Goal: Use online tool/utility: Utilize a website feature to perform a specific function

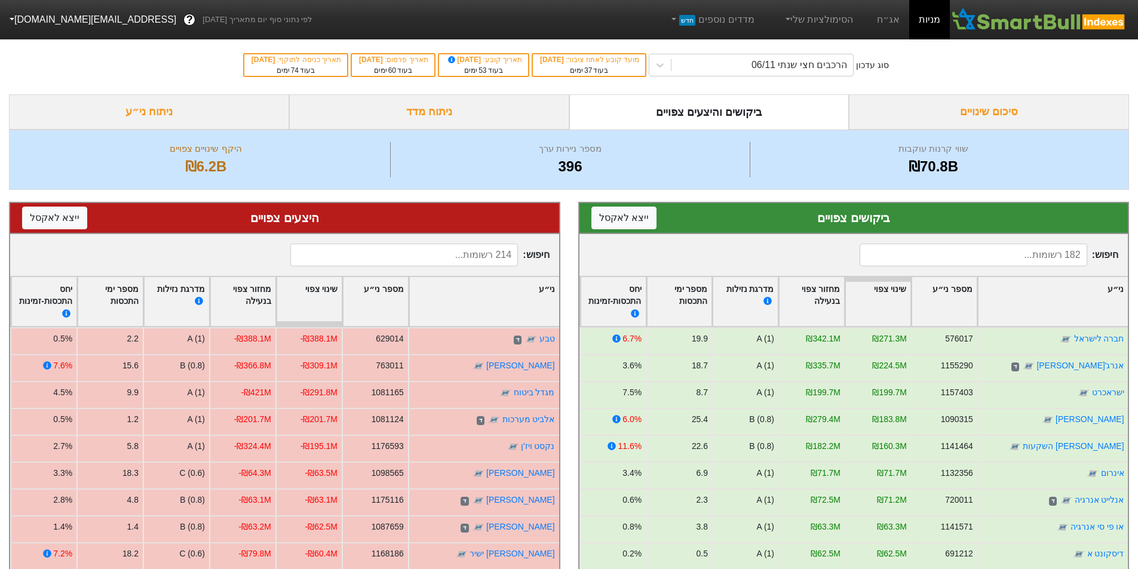
click at [923, 104] on div "סיכום שינויים" at bounding box center [989, 111] width 280 height 35
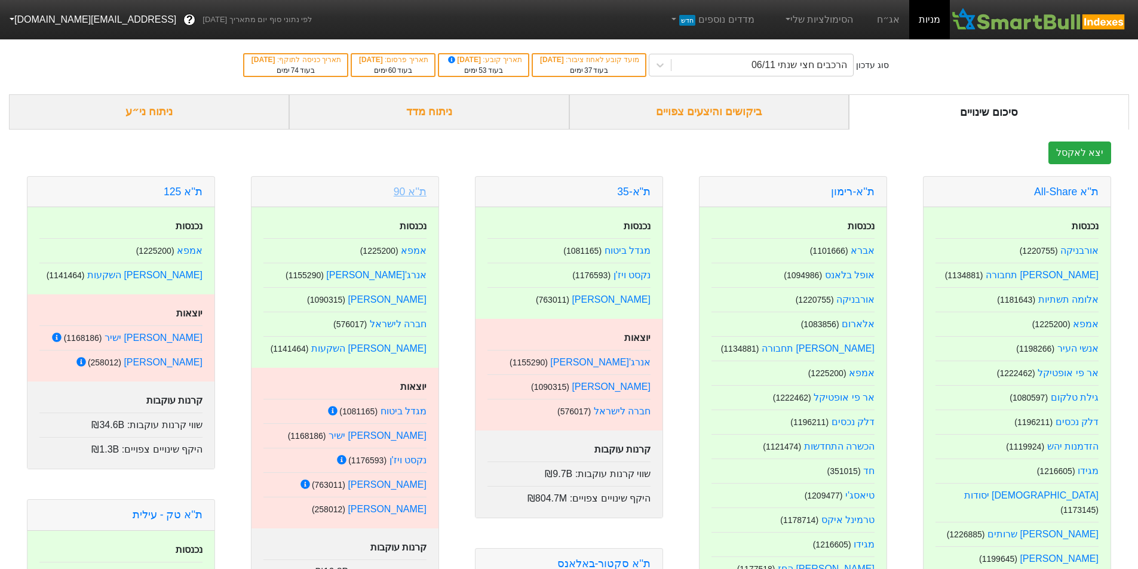
click at [416, 191] on link "ת''א 90" at bounding box center [410, 192] width 33 height 12
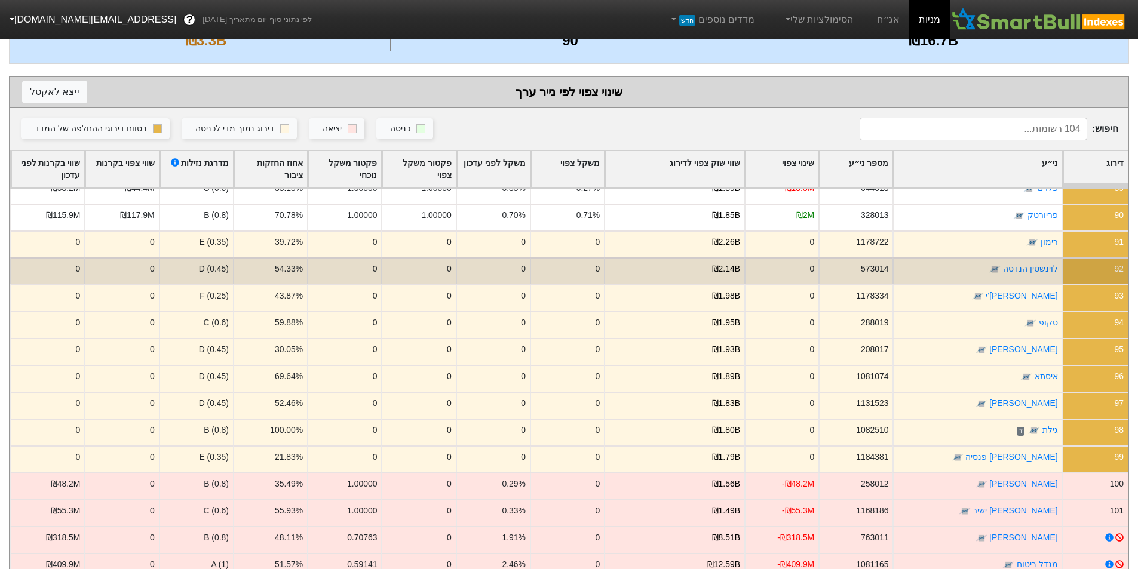
scroll to position [226, 0]
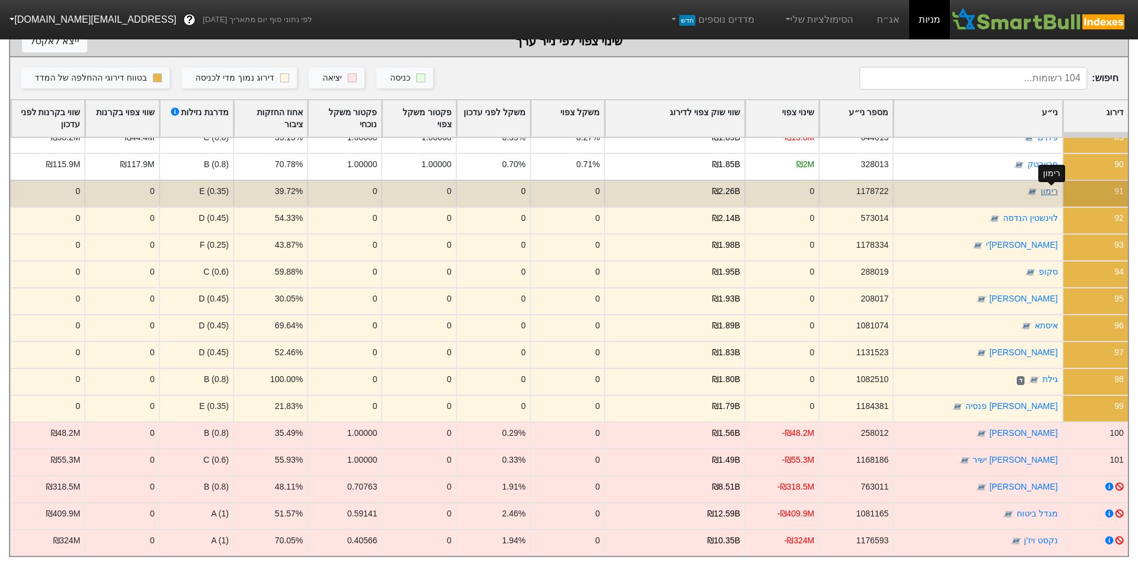
click at [1049, 187] on link "רימון" at bounding box center [1048, 192] width 17 height 10
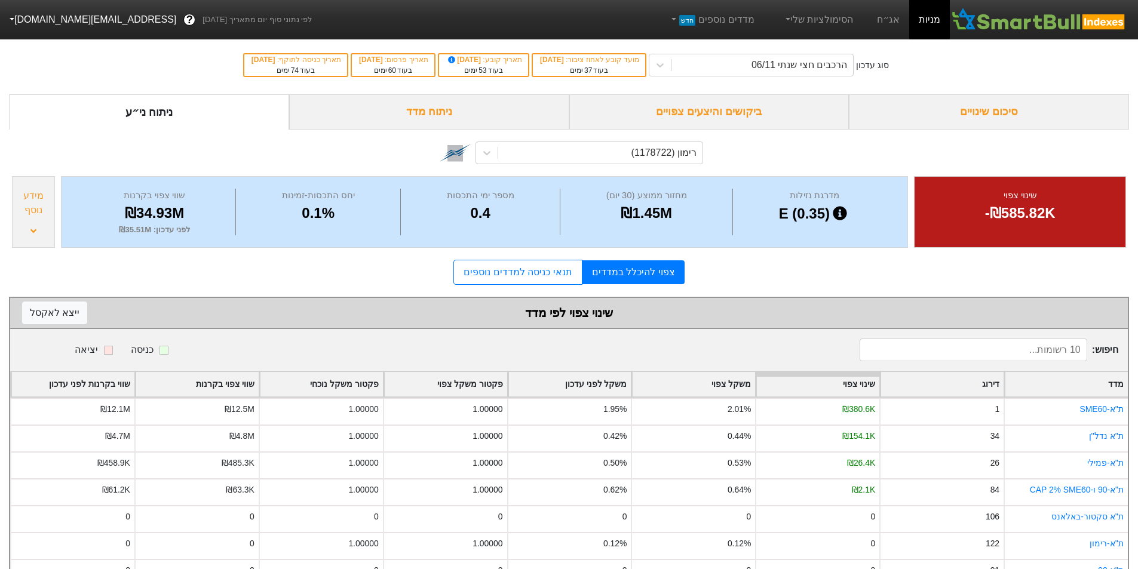
click at [29, 234] on div "מידע נוסף" at bounding box center [33, 212] width 43 height 72
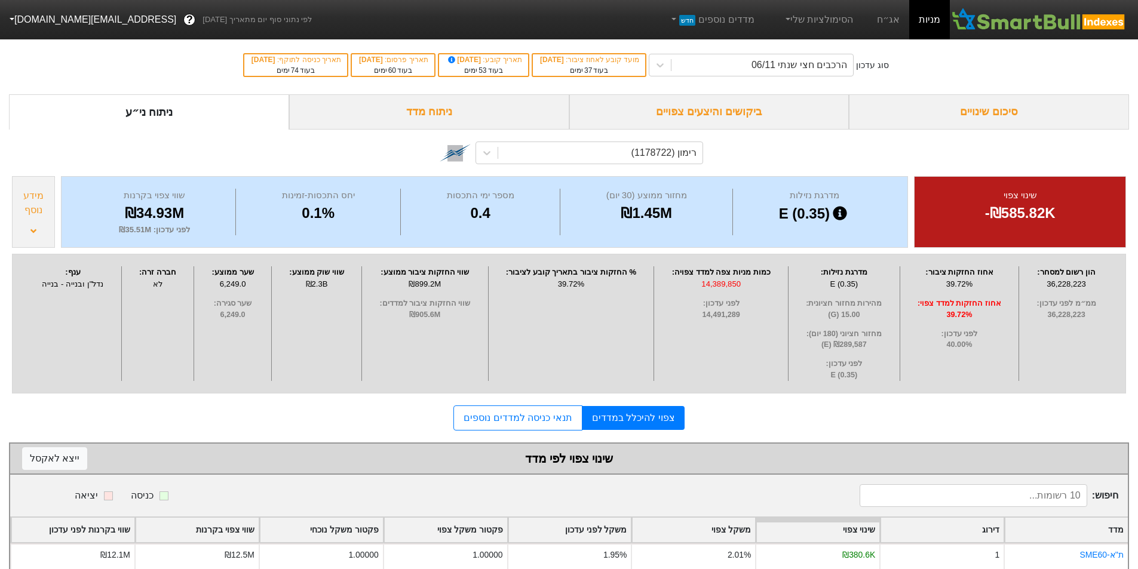
click at [1071, 154] on div "רימון (1178722)" at bounding box center [569, 152] width 1120 height 44
click at [943, 121] on div "סיכום שינויים" at bounding box center [989, 111] width 280 height 35
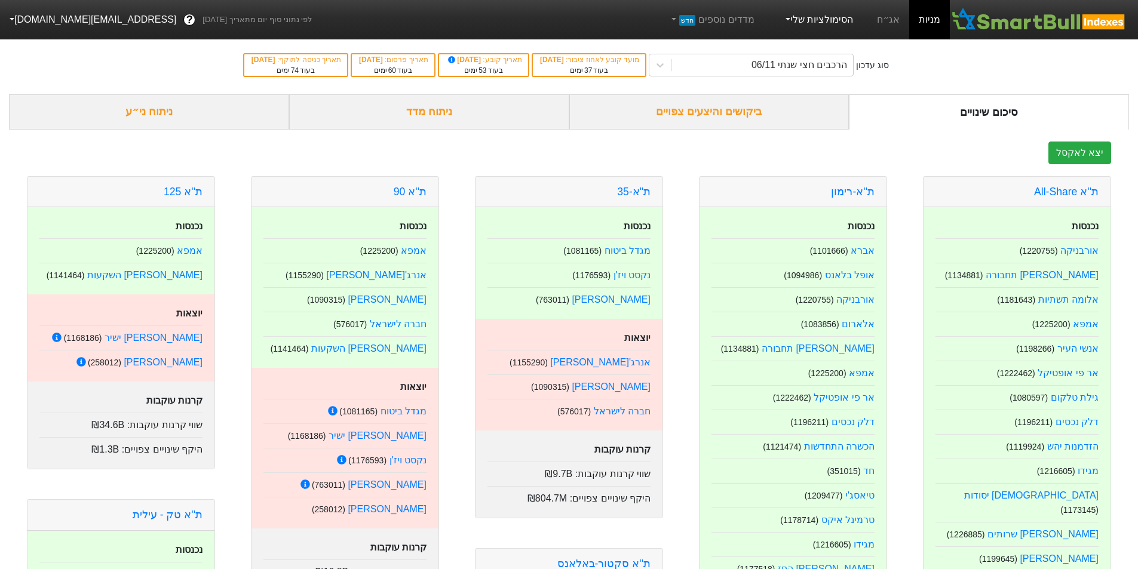
click at [816, 24] on link "הסימולציות שלי" at bounding box center [818, 20] width 80 height 24
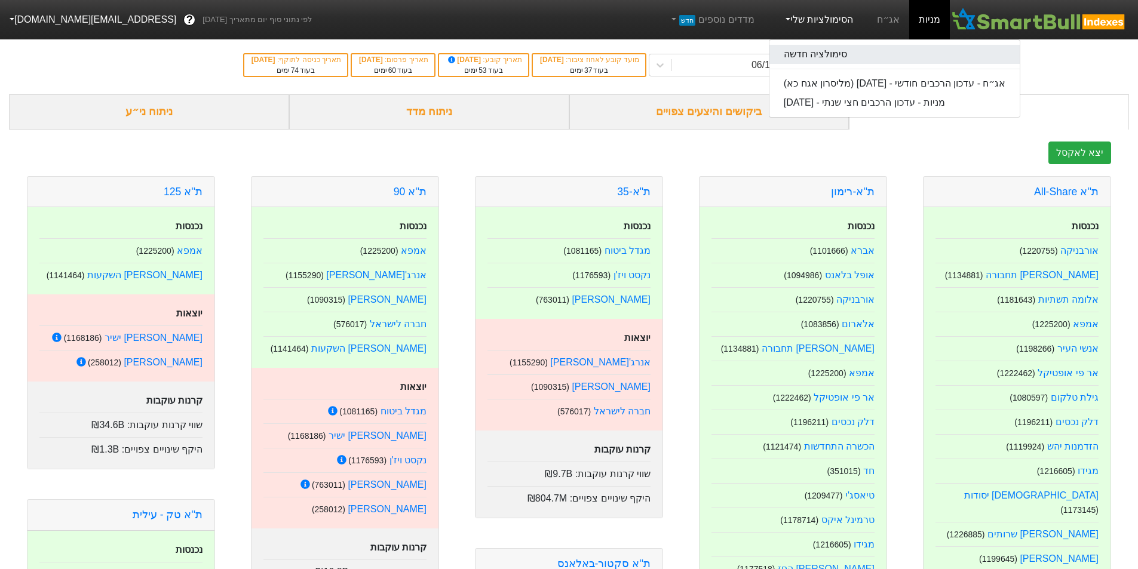
click at [823, 53] on link "סימולציה חדשה" at bounding box center [894, 54] width 251 height 19
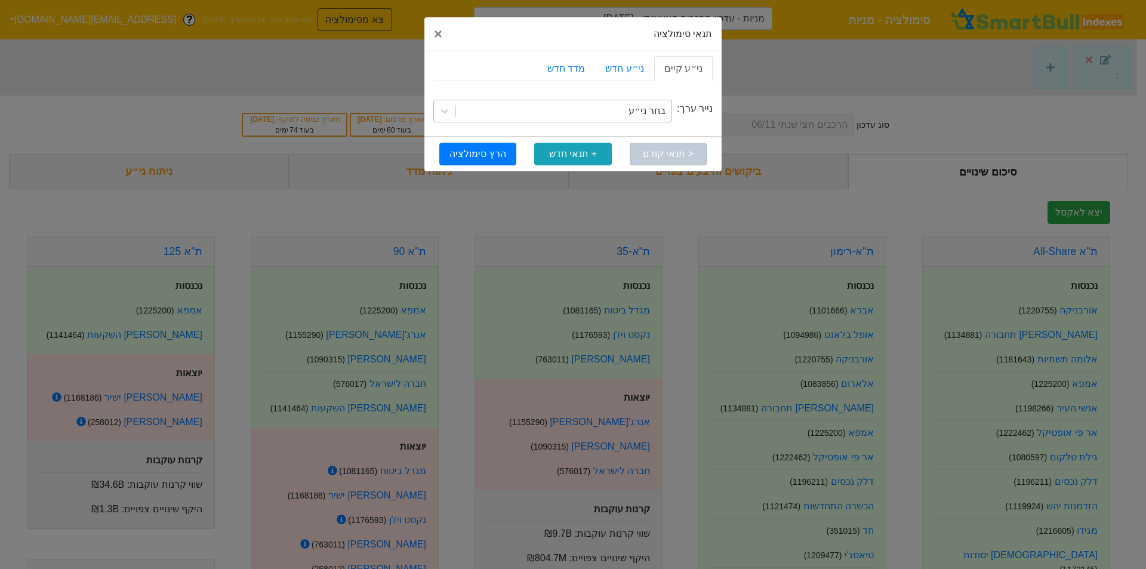
click at [620, 110] on div "בחר ני״ע" at bounding box center [564, 110] width 216 height 21
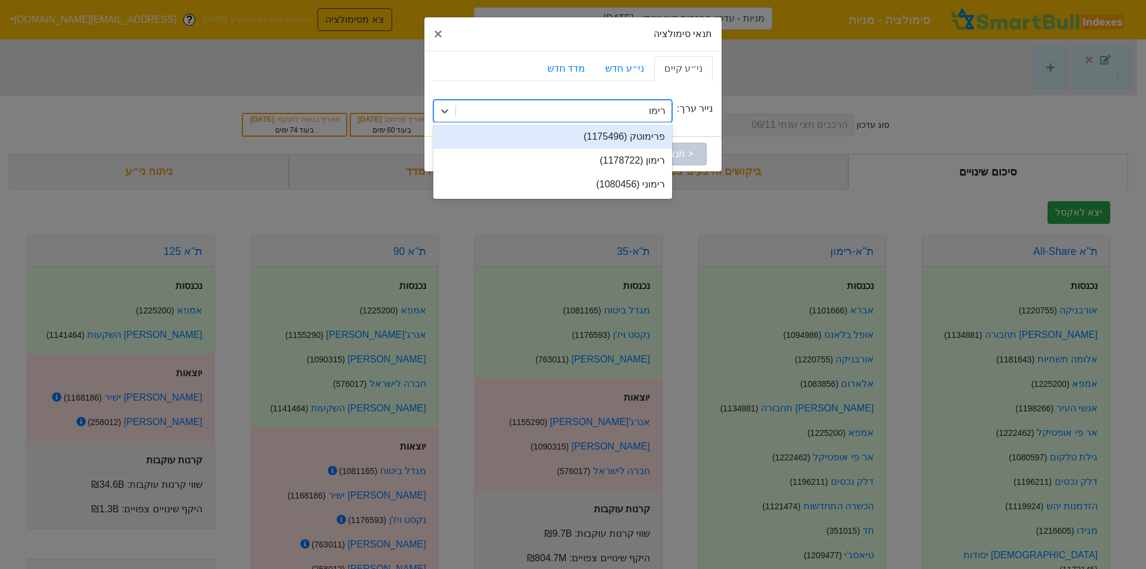
type input "רימון"
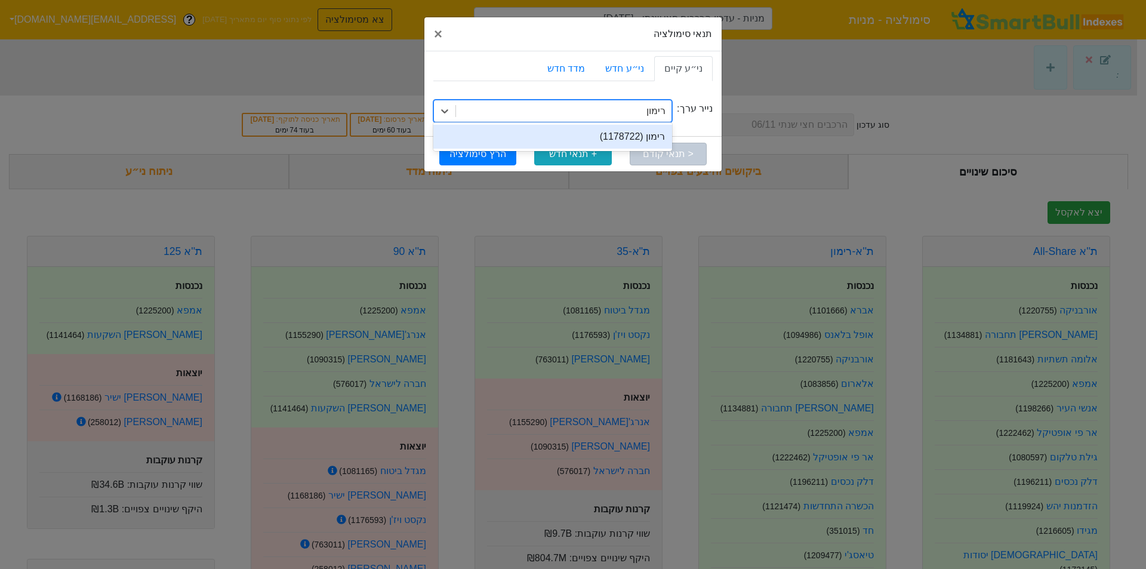
click at [622, 136] on div "רימון (1178722)" at bounding box center [553, 137] width 239 height 24
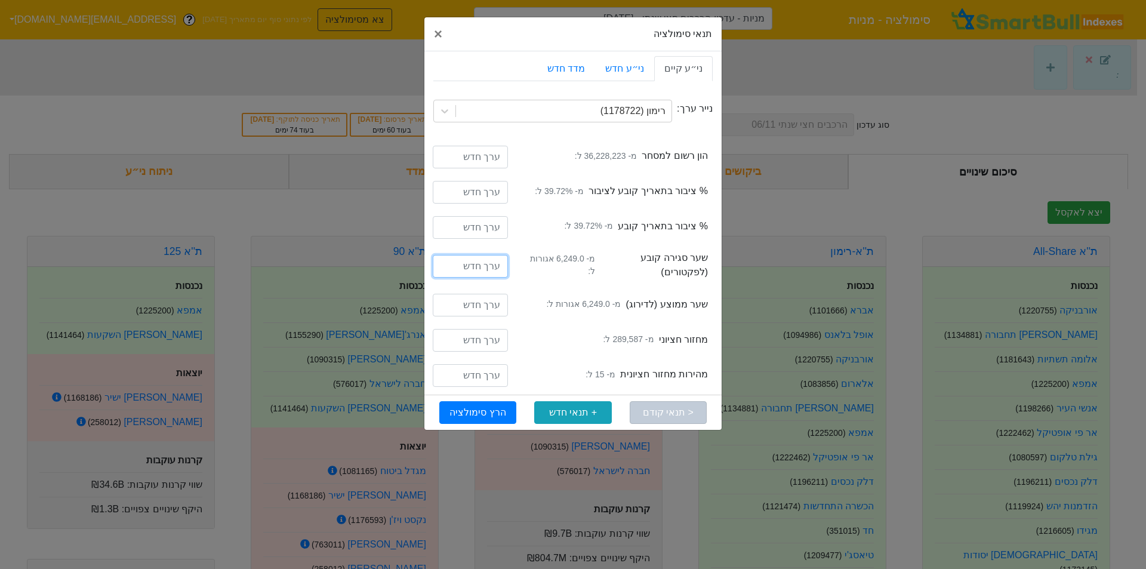
click at [502, 268] on input "number" at bounding box center [470, 266] width 75 height 23
type input "7186"
click at [494, 413] on button "הרץ סימולציה" at bounding box center [477, 412] width 77 height 23
type input "מניות - עדכון הרכבים חצי שנתי - [DATE] (רימון)"
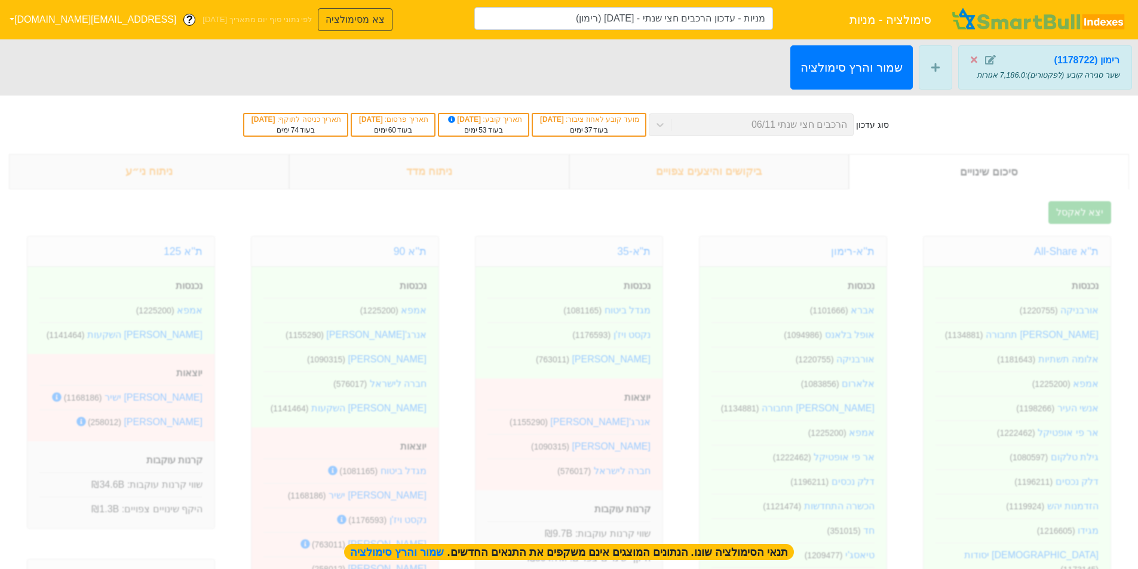
type input "מניות - עדכון הרכבים חצי שנתי - [DATE] (רימון)"
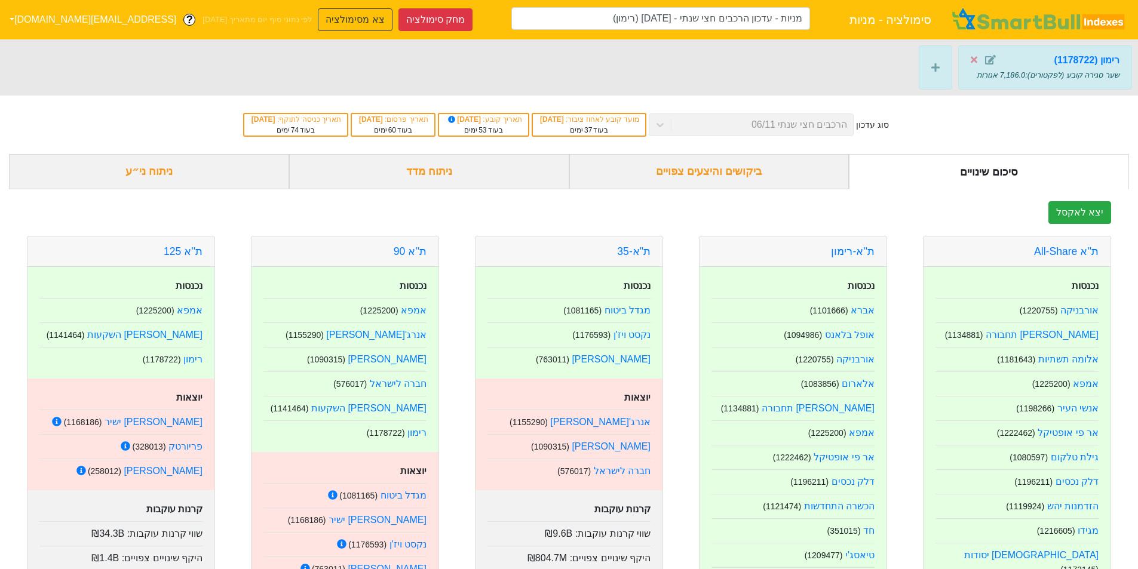
click at [785, 164] on div "ביקושים והיצעים צפויים" at bounding box center [709, 171] width 280 height 35
